Goal: Use online tool/utility: Utilize a website feature to perform a specific function

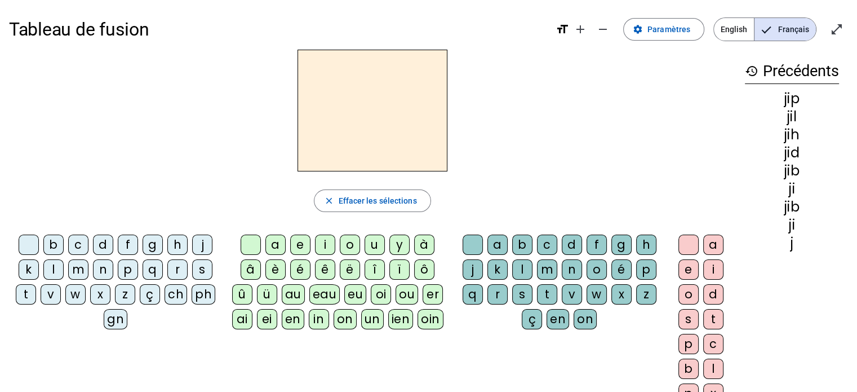
click at [299, 246] on div "e" at bounding box center [300, 244] width 20 height 20
click at [52, 245] on div "b" at bounding box center [53, 244] width 20 height 20
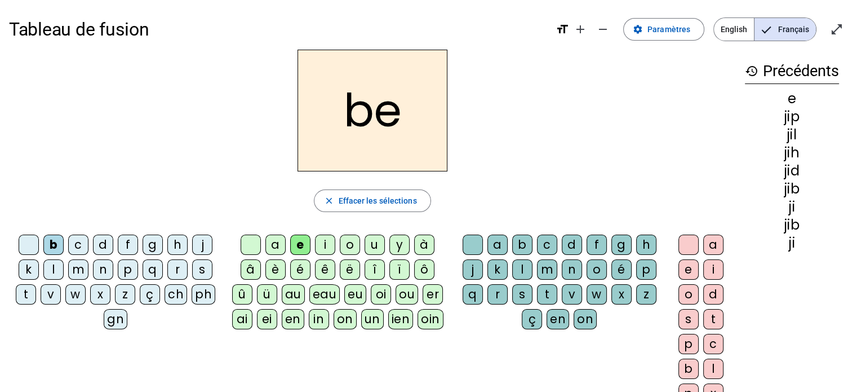
click at [101, 249] on div "d" at bounding box center [103, 244] width 20 height 20
click at [126, 246] on div "f" at bounding box center [128, 244] width 20 height 20
click at [203, 246] on div "j" at bounding box center [202, 244] width 20 height 20
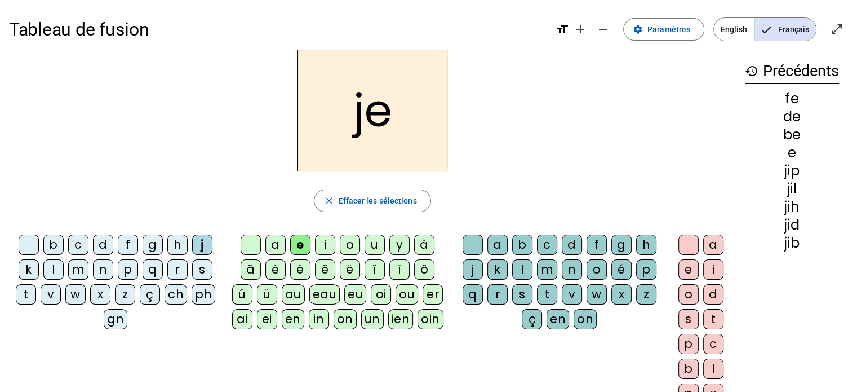
click at [54, 268] on div "l" at bounding box center [53, 269] width 20 height 20
click at [77, 272] on div "m" at bounding box center [78, 269] width 20 height 20
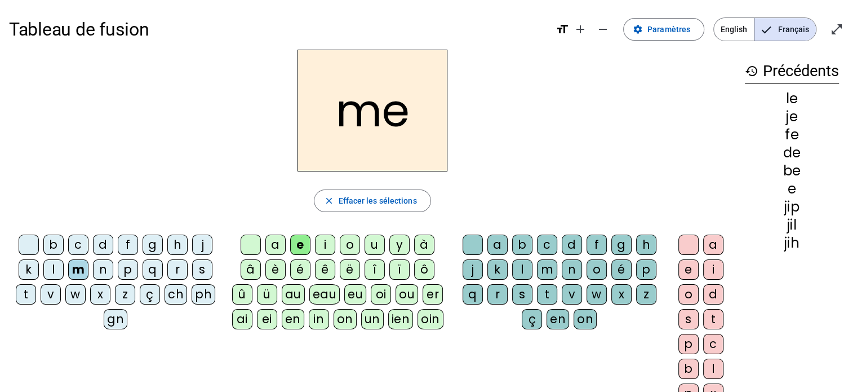
click at [99, 270] on div "n" at bounding box center [103, 269] width 20 height 20
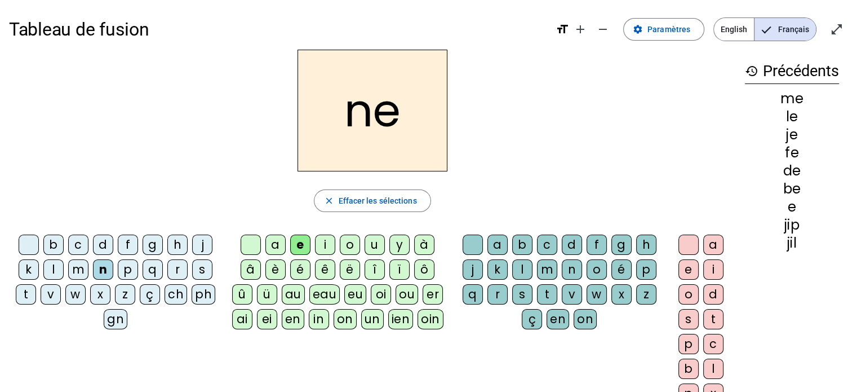
click at [125, 271] on div "p" at bounding box center [128, 269] width 20 height 20
click at [177, 268] on div "r" at bounding box center [177, 269] width 20 height 20
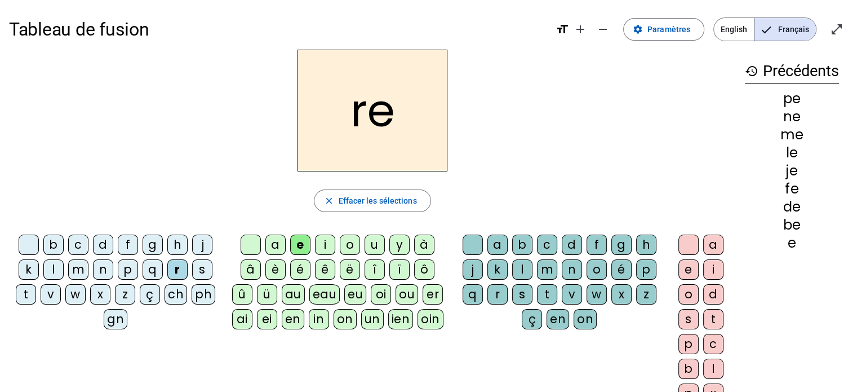
click at [207, 270] on div "s" at bounding box center [202, 269] width 20 height 20
click at [23, 292] on div "t" at bounding box center [26, 294] width 20 height 20
click at [51, 292] on div "v" at bounding box center [51, 294] width 20 height 20
click at [76, 292] on div "w" at bounding box center [75, 294] width 20 height 20
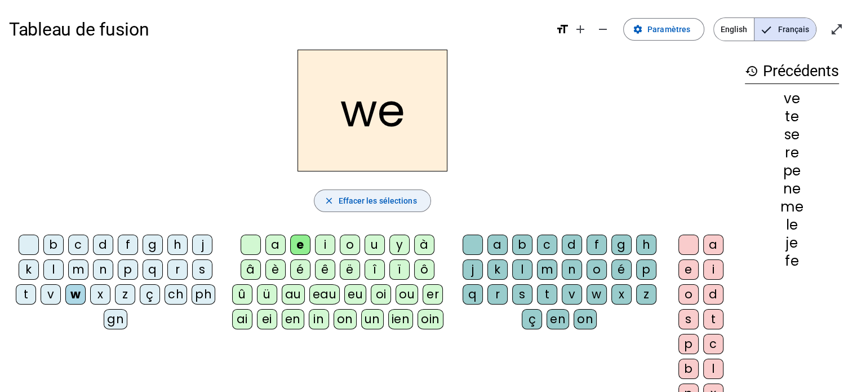
click at [326, 198] on mat-icon "close" at bounding box center [328, 201] width 10 height 10
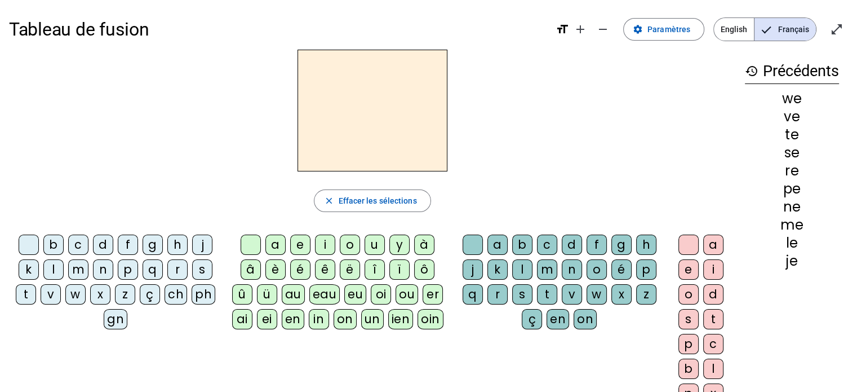
click at [100, 270] on div "n" at bounding box center [103, 269] width 20 height 20
click at [275, 244] on div "a" at bounding box center [275, 244] width 20 height 20
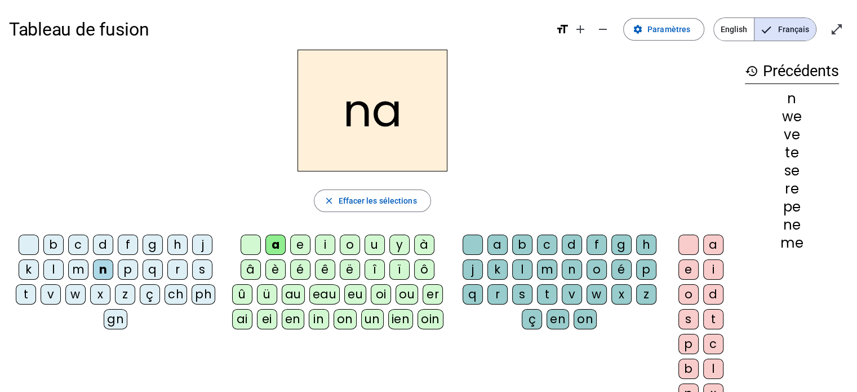
click at [300, 244] on div "e" at bounding box center [300, 244] width 20 height 20
click at [324, 242] on div "i" at bounding box center [325, 244] width 20 height 20
click at [344, 245] on div "o" at bounding box center [350, 244] width 20 height 20
click at [372, 245] on div "u" at bounding box center [375, 244] width 20 height 20
click at [395, 243] on div "y" at bounding box center [399, 244] width 20 height 20
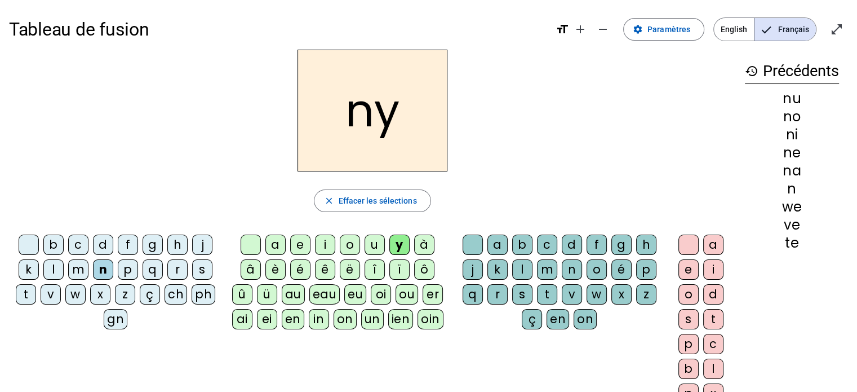
click at [272, 266] on div "è" at bounding box center [275, 269] width 20 height 20
click at [300, 267] on div "é" at bounding box center [300, 269] width 20 height 20
click at [324, 267] on div "ê" at bounding box center [325, 269] width 20 height 20
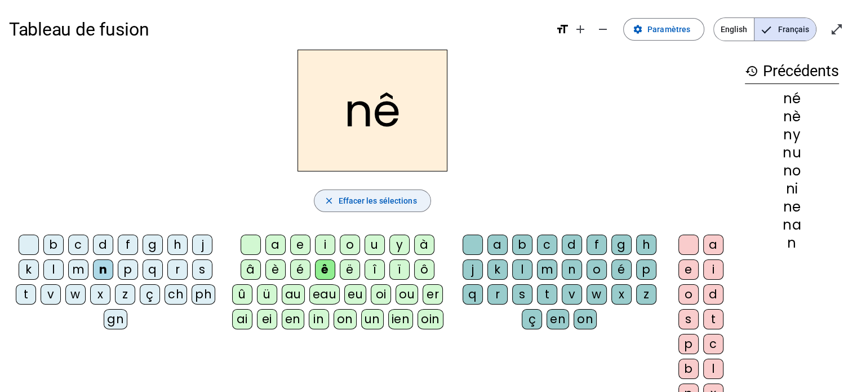
click at [317, 200] on span "button" at bounding box center [372, 200] width 116 height 27
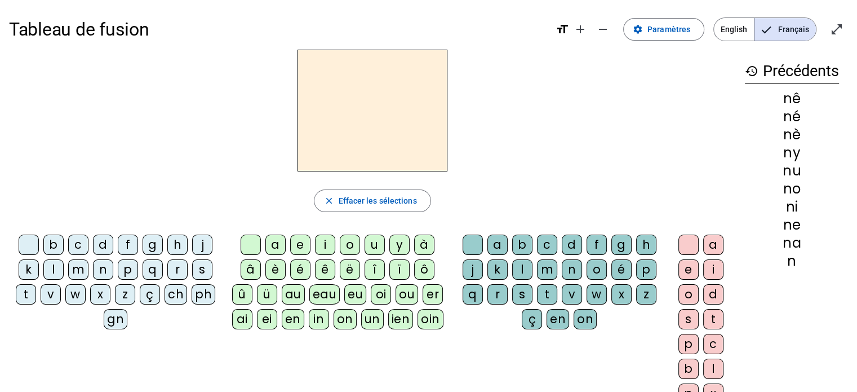
click at [201, 246] on div "j" at bounding box center [202, 244] width 20 height 20
click at [277, 244] on div "a" at bounding box center [275, 244] width 20 height 20
click at [298, 244] on div "e" at bounding box center [300, 244] width 20 height 20
click at [325, 246] on div "i" at bounding box center [325, 244] width 20 height 20
click at [350, 247] on div "o" at bounding box center [350, 244] width 20 height 20
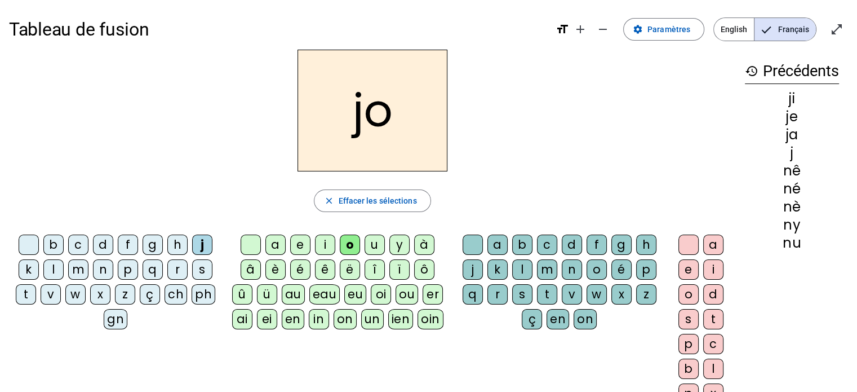
click at [375, 247] on div "u" at bounding box center [375, 244] width 20 height 20
click at [397, 244] on div "y" at bounding box center [399, 244] width 20 height 20
click at [280, 268] on div "è" at bounding box center [275, 269] width 20 height 20
click at [298, 268] on div "é" at bounding box center [300, 269] width 20 height 20
click at [320, 264] on div "ê" at bounding box center [325, 269] width 20 height 20
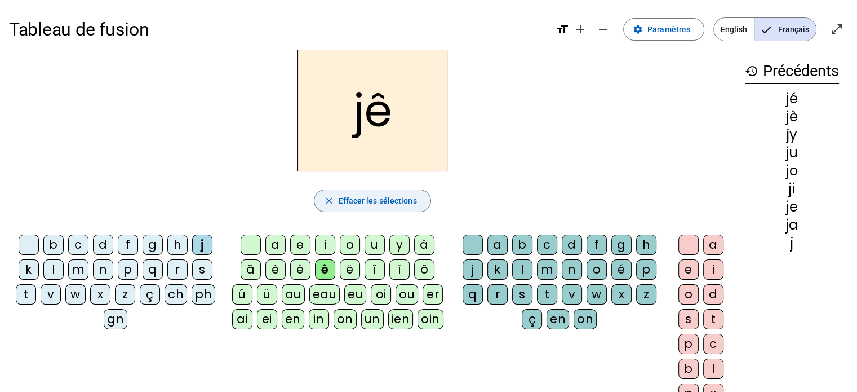
click at [361, 207] on span "Effacer les sélections" at bounding box center [377, 201] width 78 height 14
